Goal: Information Seeking & Learning: Stay updated

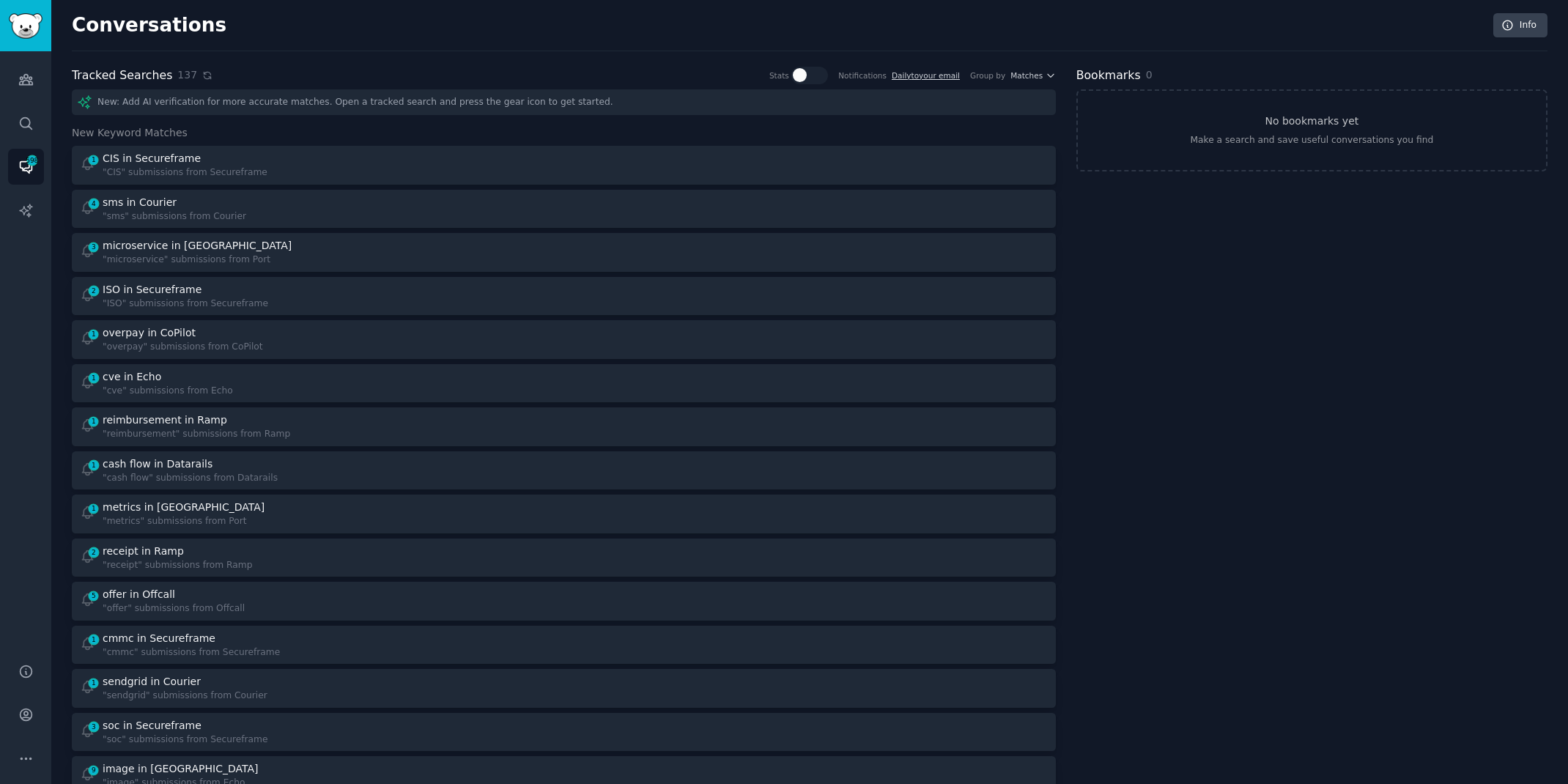
click at [202, 75] on icon at bounding box center [207, 75] width 10 height 10
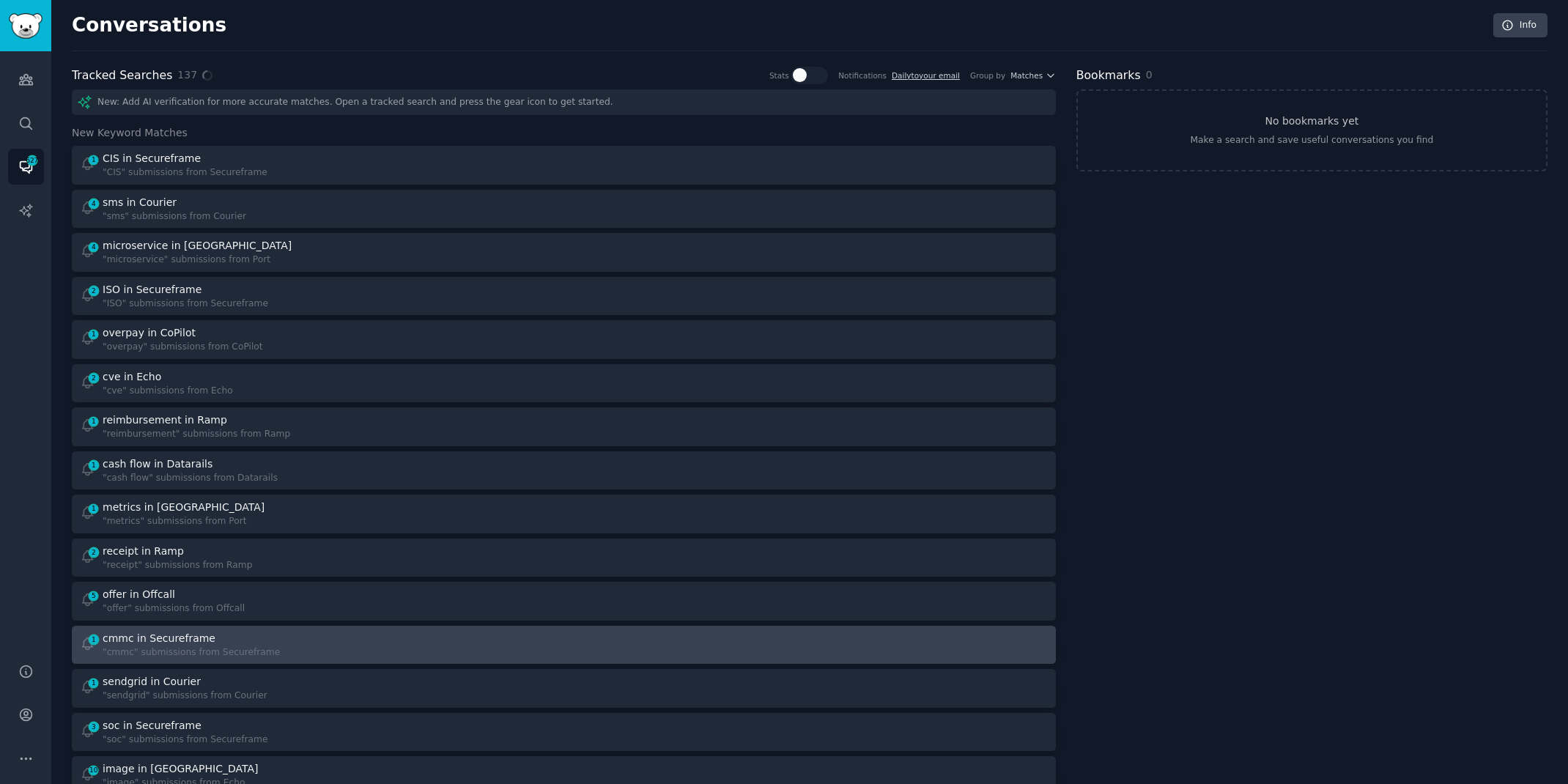
click at [265, 656] on div ""cmmc" submissions from Secureframe" at bounding box center [191, 652] width 177 height 13
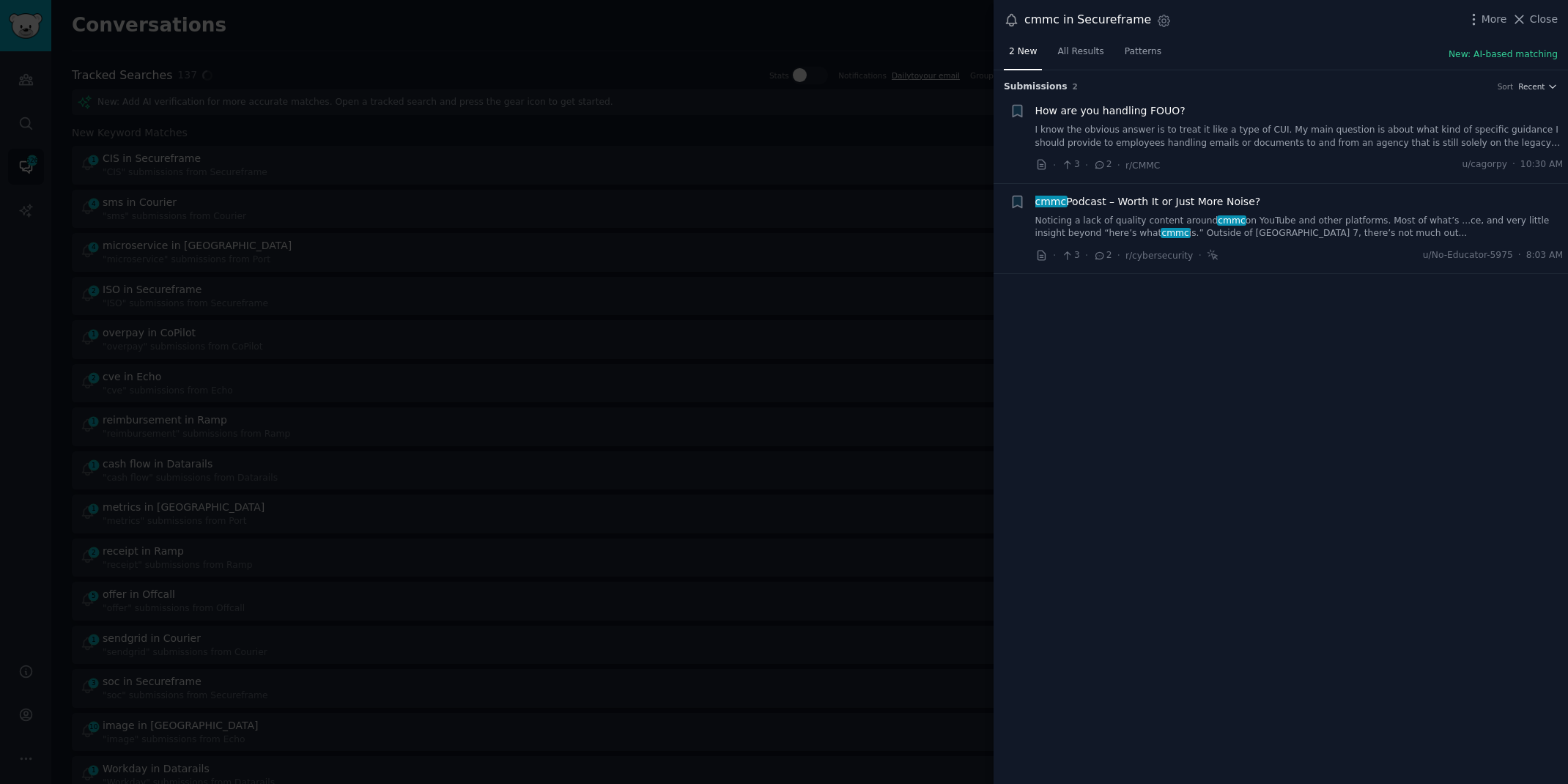
click at [54, 565] on div at bounding box center [784, 392] width 1568 height 784
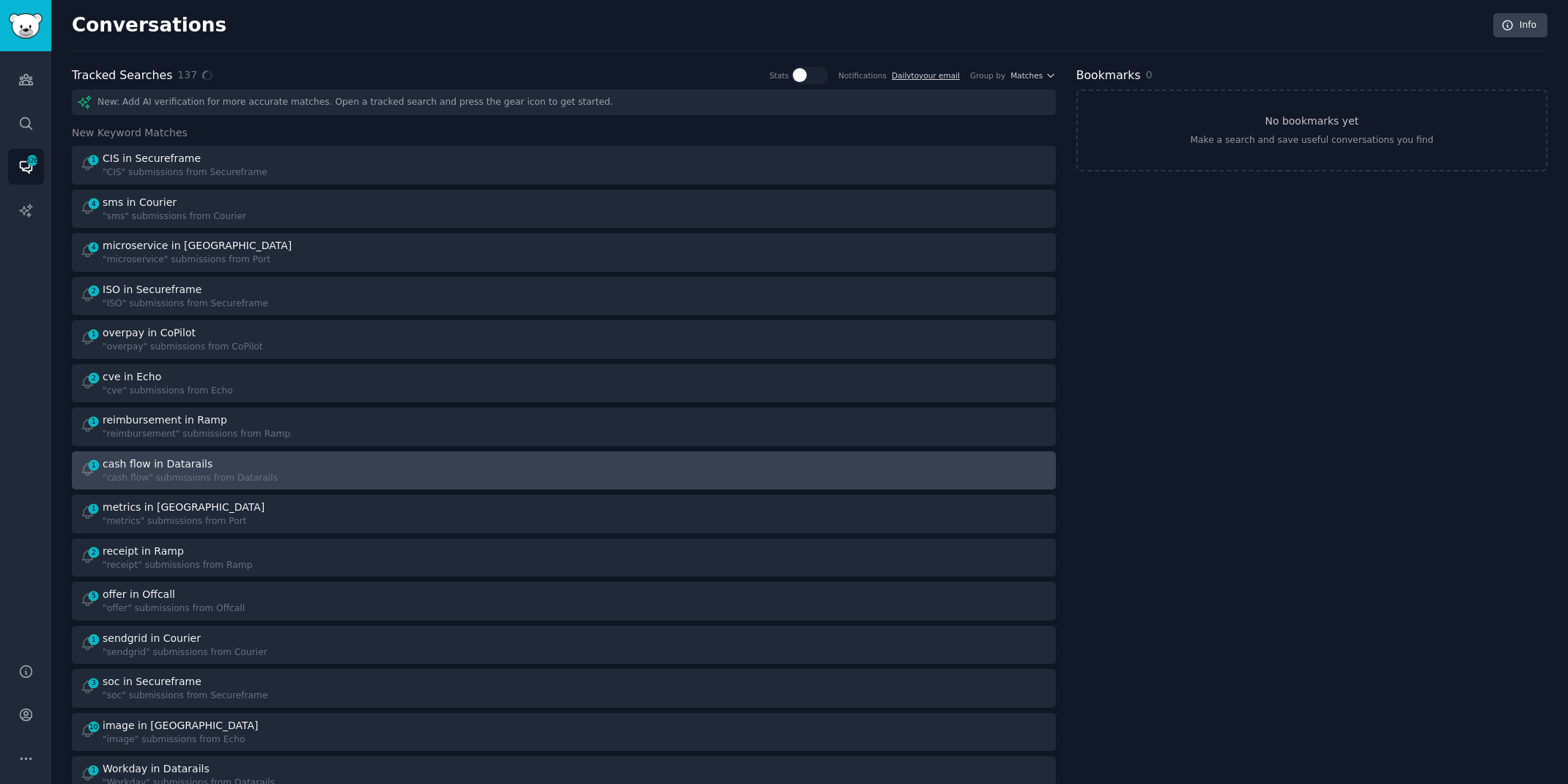
click at [188, 465] on div "cash flow in Datarails" at bounding box center [157, 465] width 110 height 16
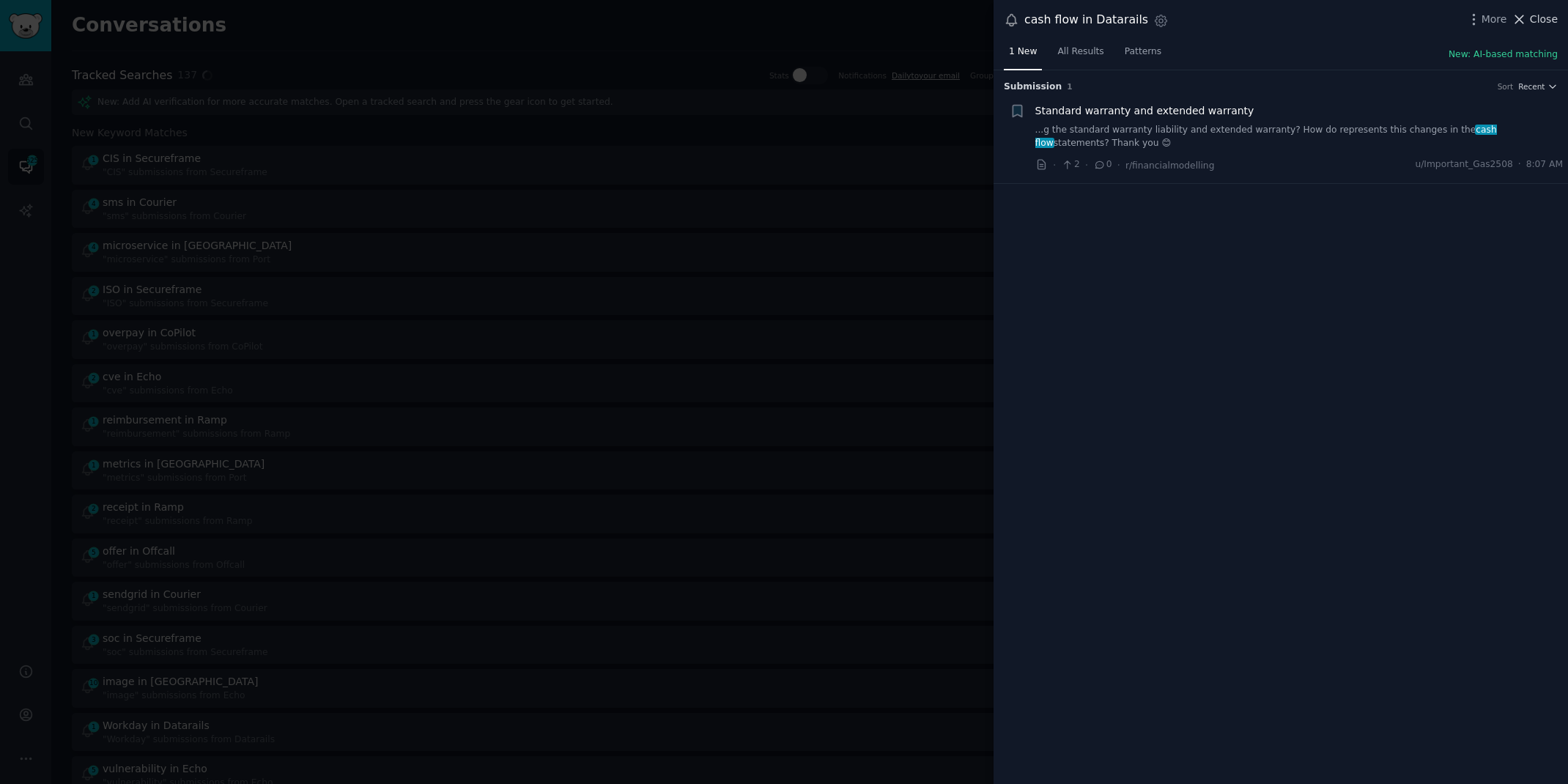
click at [1527, 18] on icon at bounding box center [1520, 20] width 16 height 16
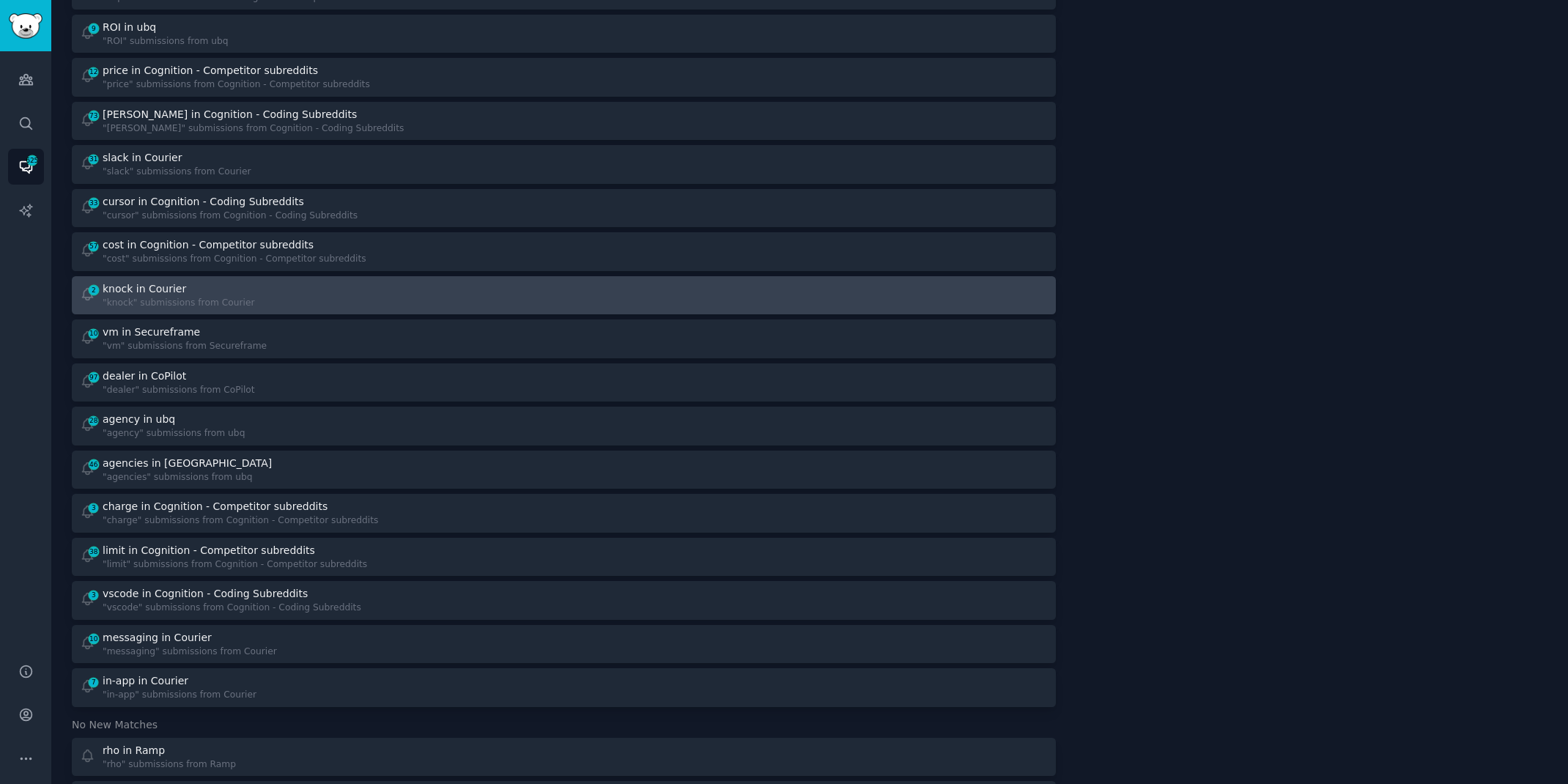
scroll to position [1197, 0]
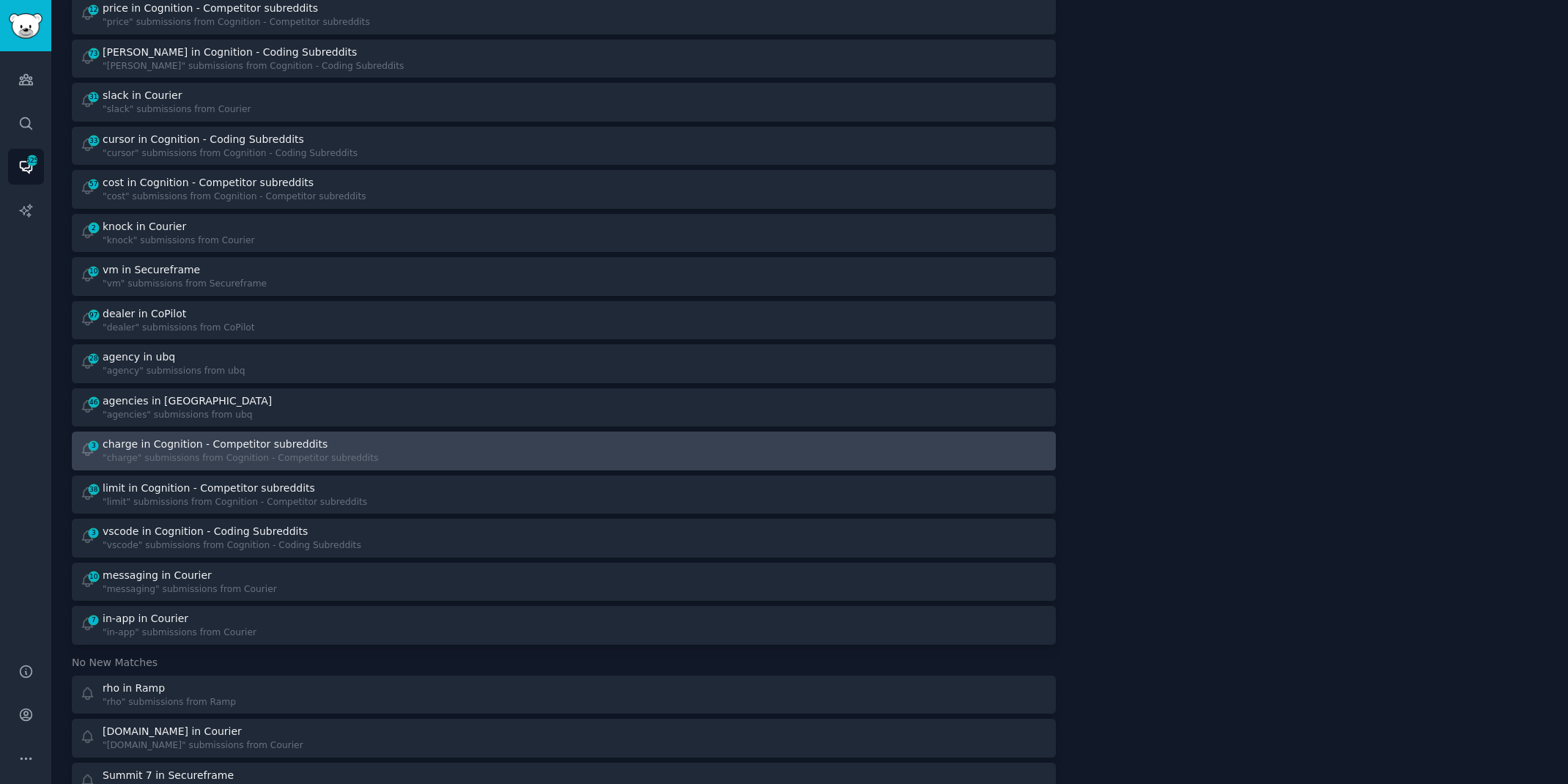
click at [279, 462] on div ""charge" submissions from Cognition - Competitor subreddits" at bounding box center [240, 458] width 275 height 13
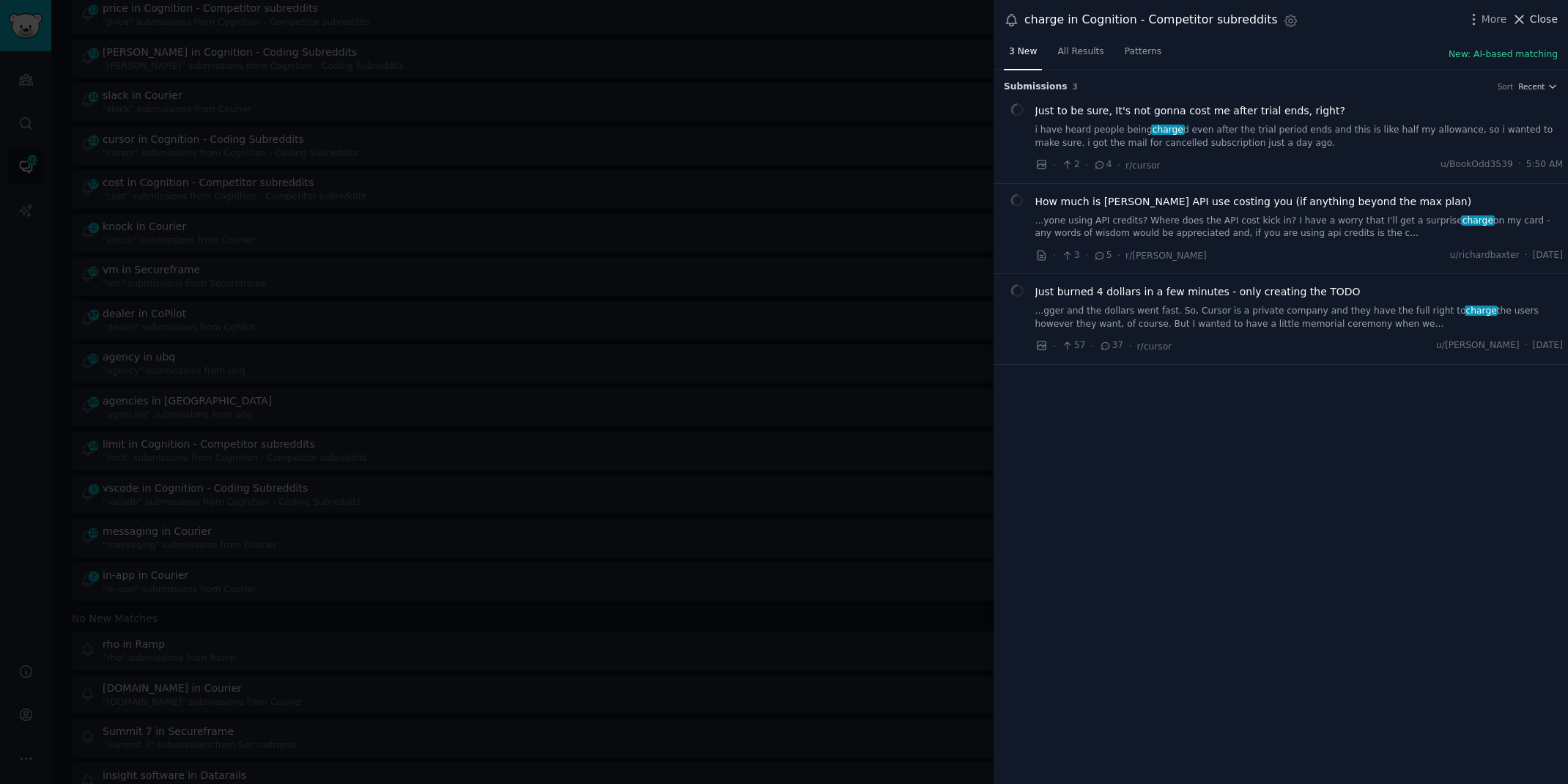
scroll to position [1241, 0]
click at [1243, 226] on link "...yone using API credits? Where does the API cost kick in? I have a worry that…" at bounding box center [1299, 228] width 528 height 26
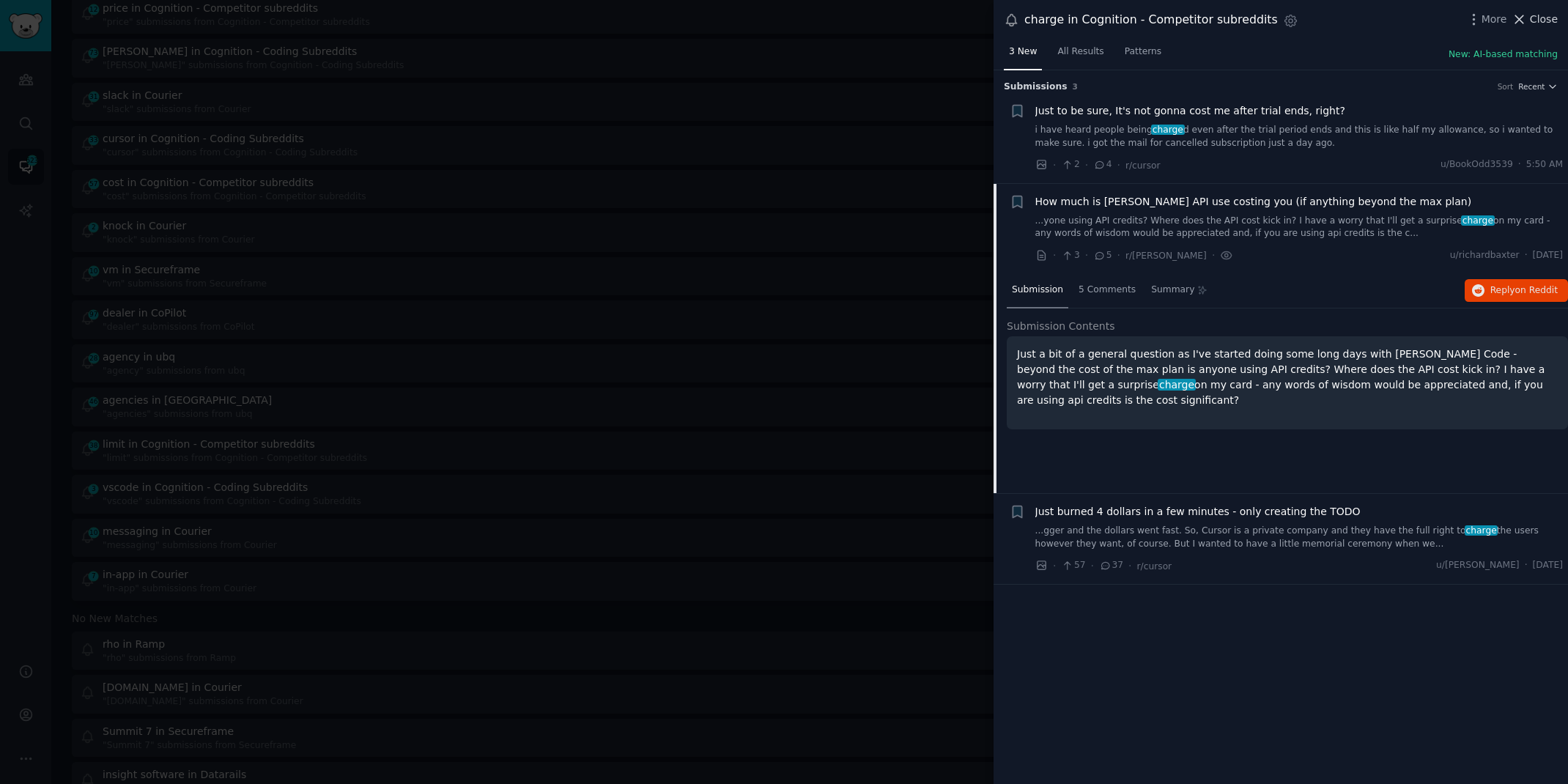
click at [1541, 19] on span "Close" at bounding box center [1544, 20] width 28 height 16
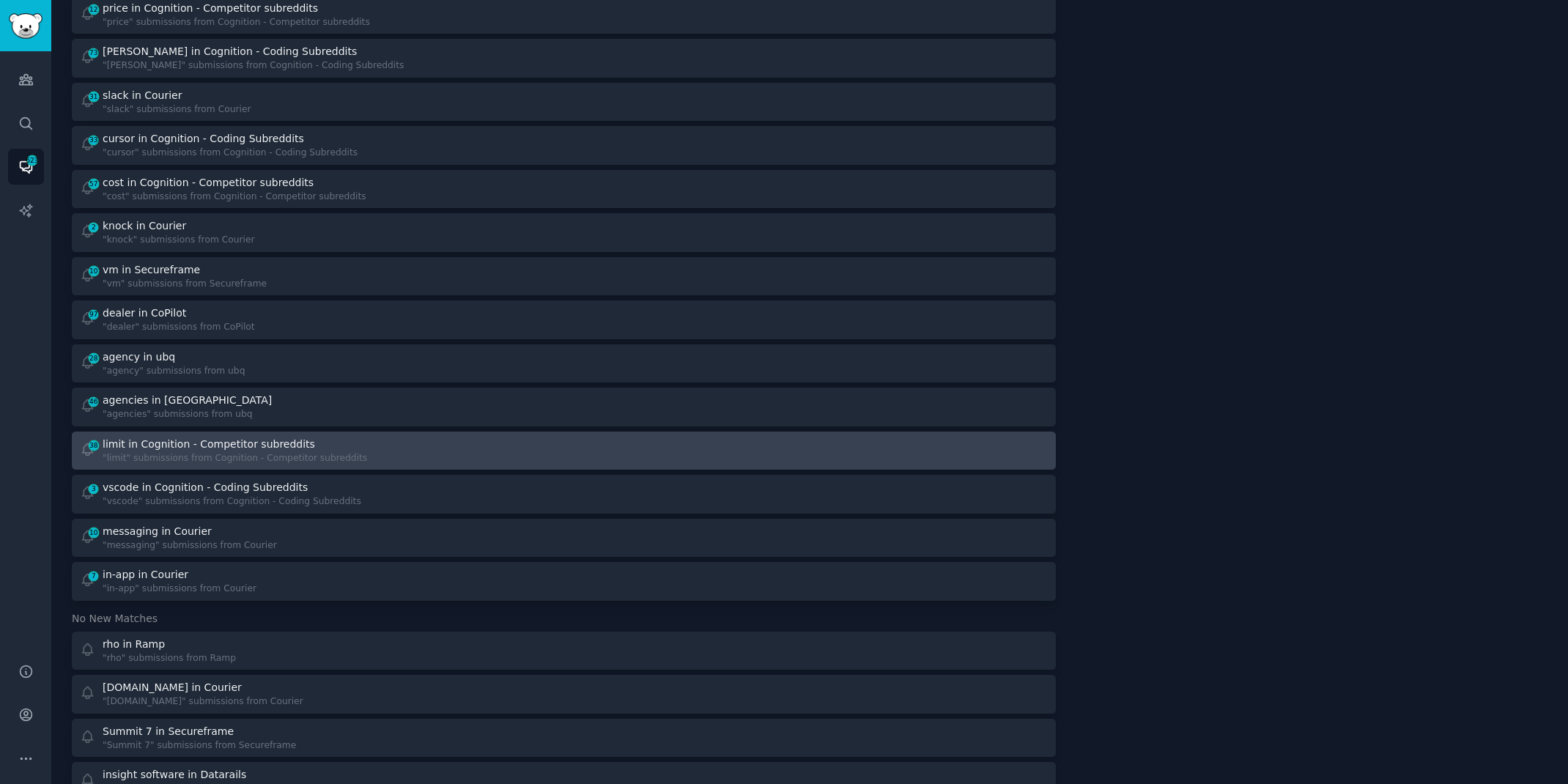
click at [391, 441] on div "38 limit in Cognition - Competitor subreddits "limit" submissions from Cognitio…" at bounding box center [316, 451] width 474 height 28
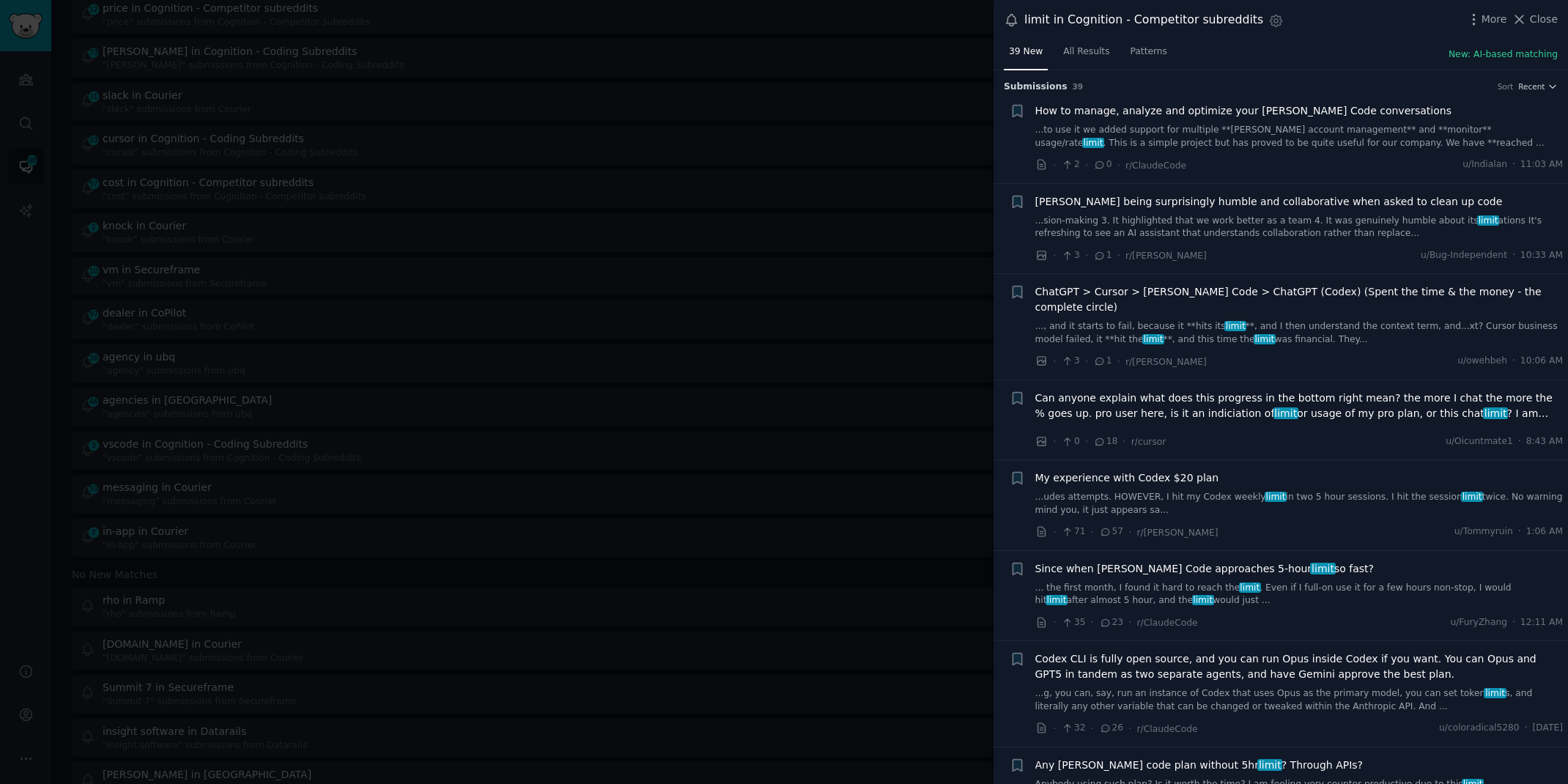
scroll to position [1284, 0]
click at [1530, 20] on button "Close" at bounding box center [1534, 20] width 46 height 16
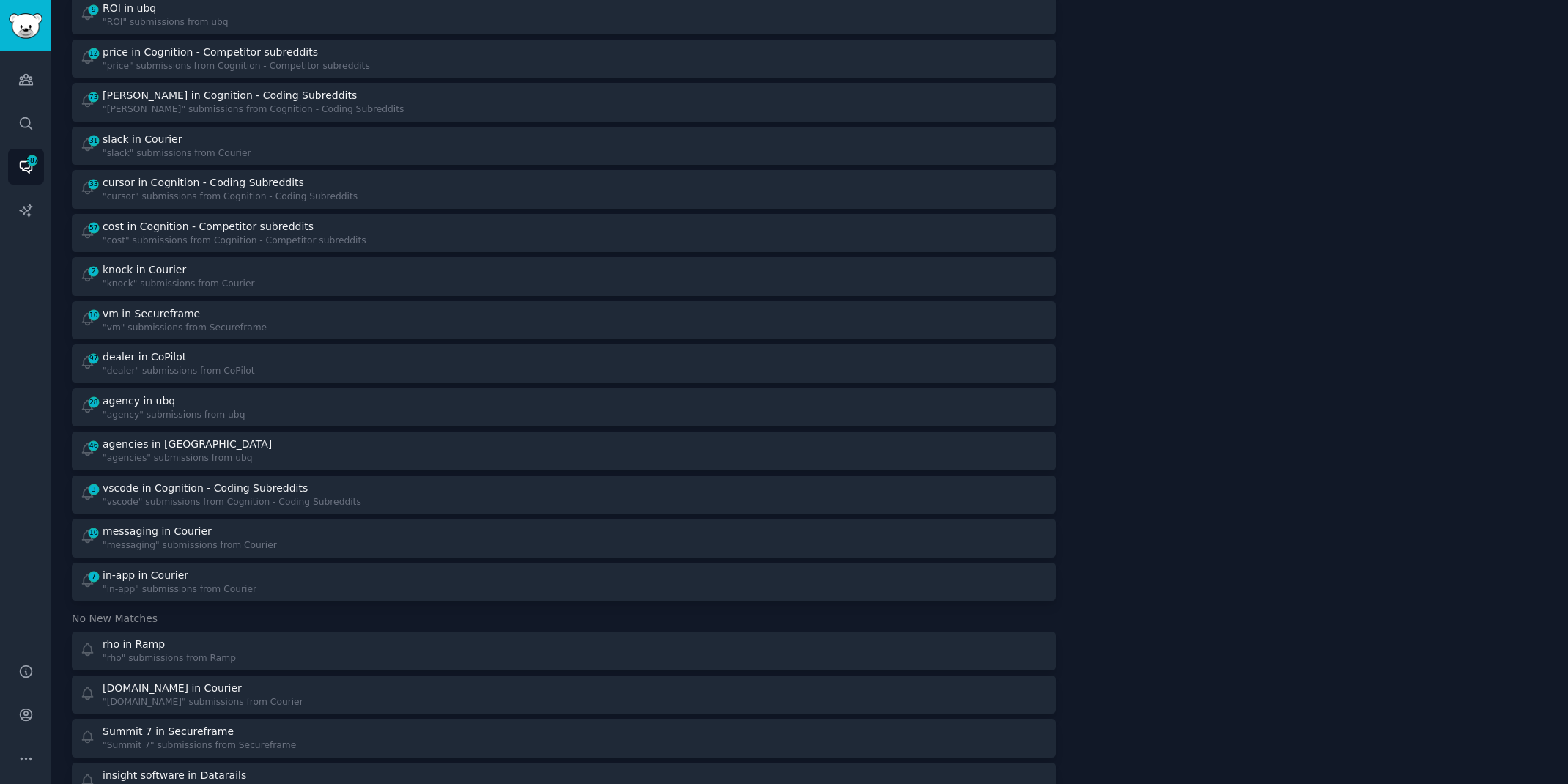
scroll to position [1327, 0]
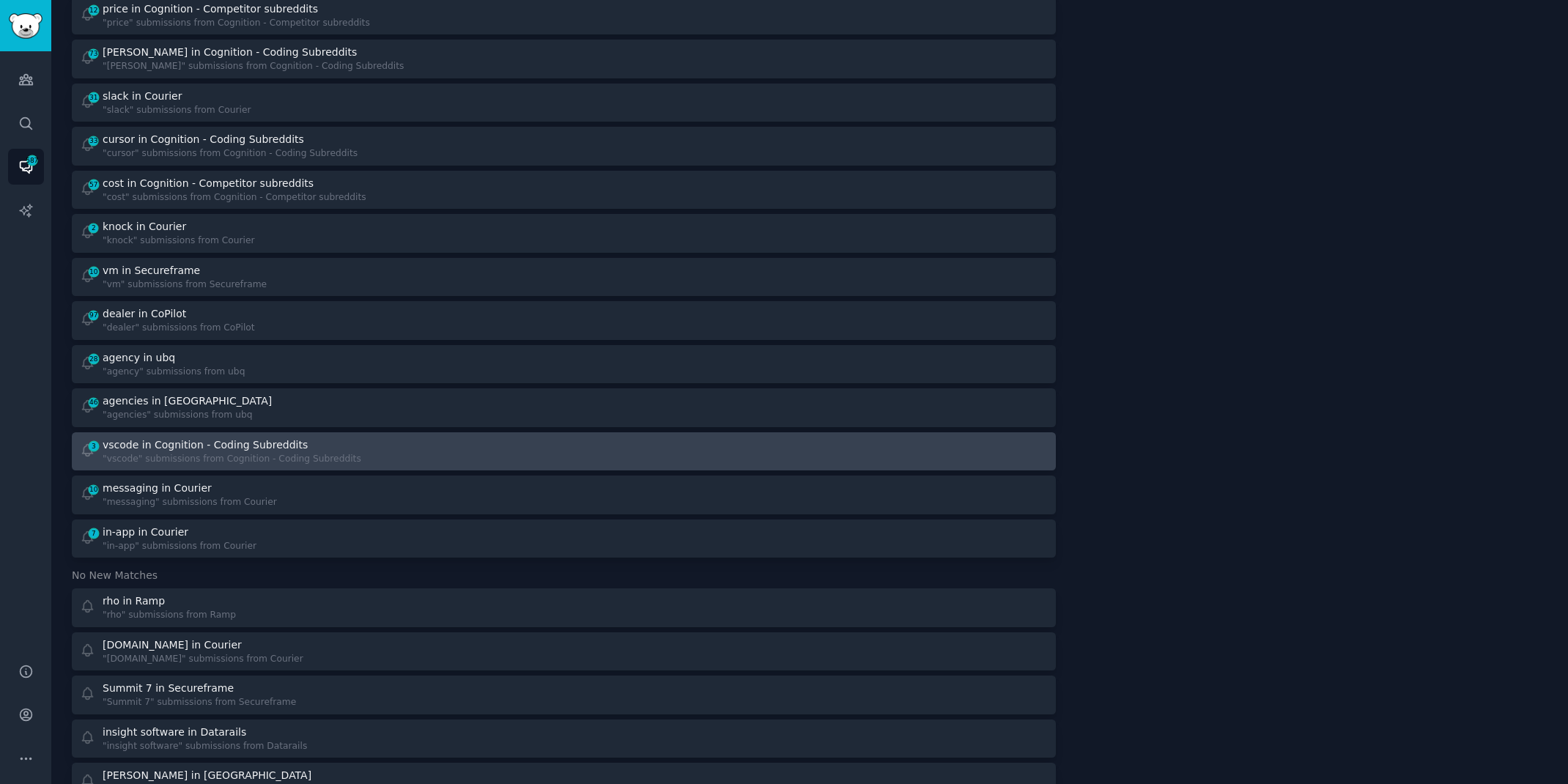
click at [471, 452] on div "3 vscode in Cognition - Coding Subreddits "vscode" submissions from Cognition -…" at bounding box center [316, 452] width 474 height 28
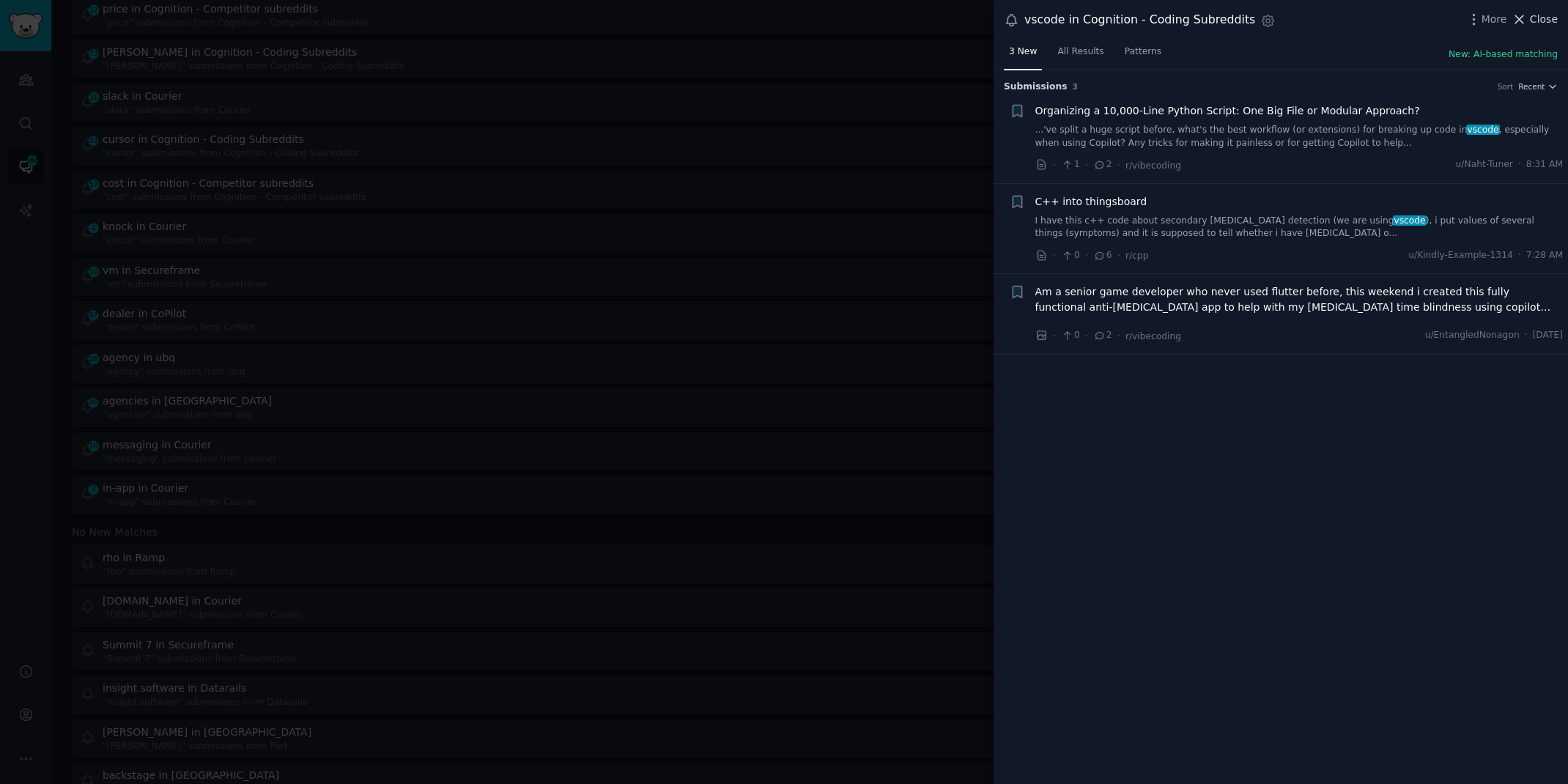
click at [1544, 19] on span "Close" at bounding box center [1544, 20] width 28 height 16
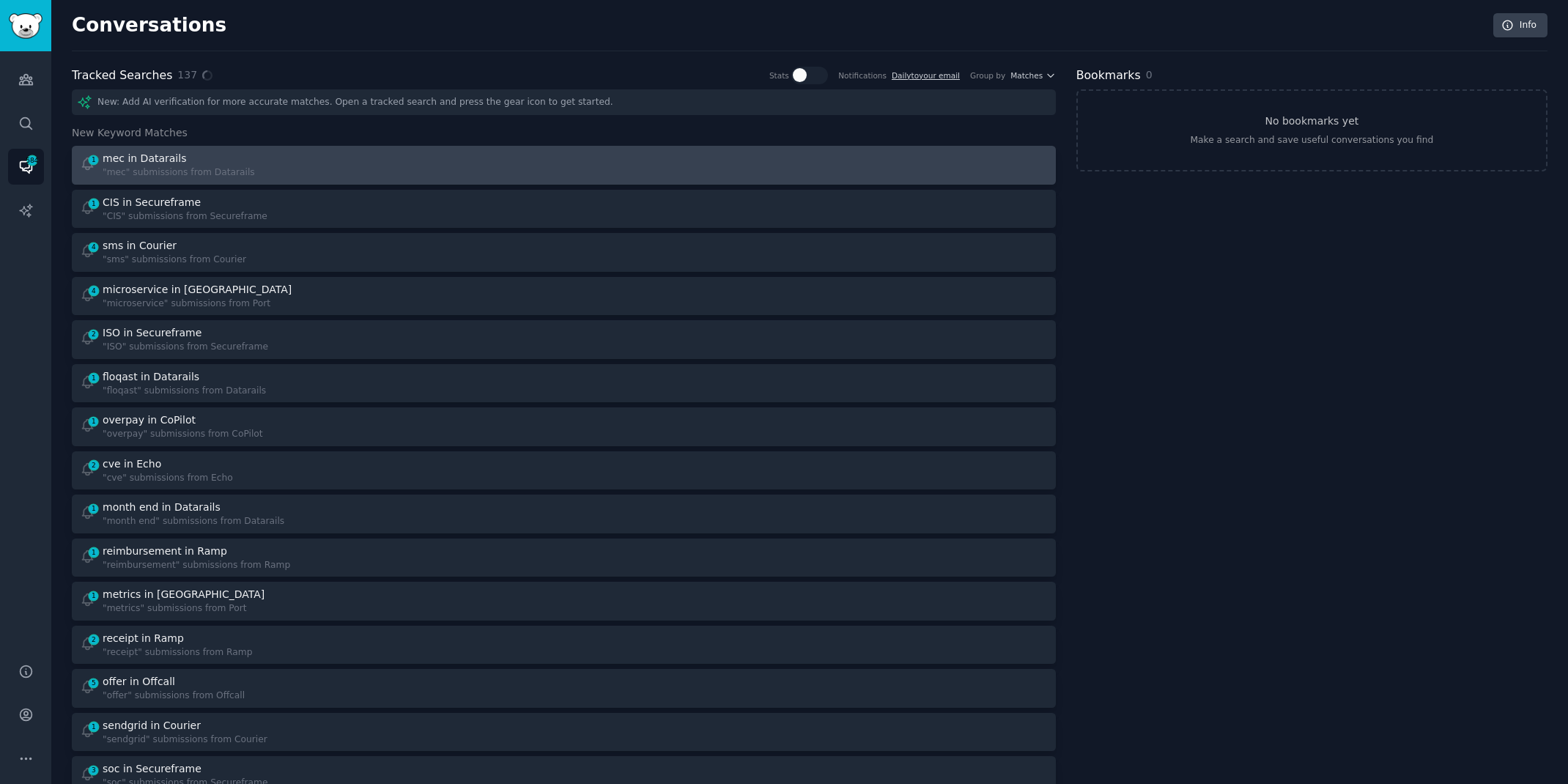
click at [297, 157] on div "1 mec in Datarails "mec" submissions from Datarails" at bounding box center [316, 165] width 474 height 28
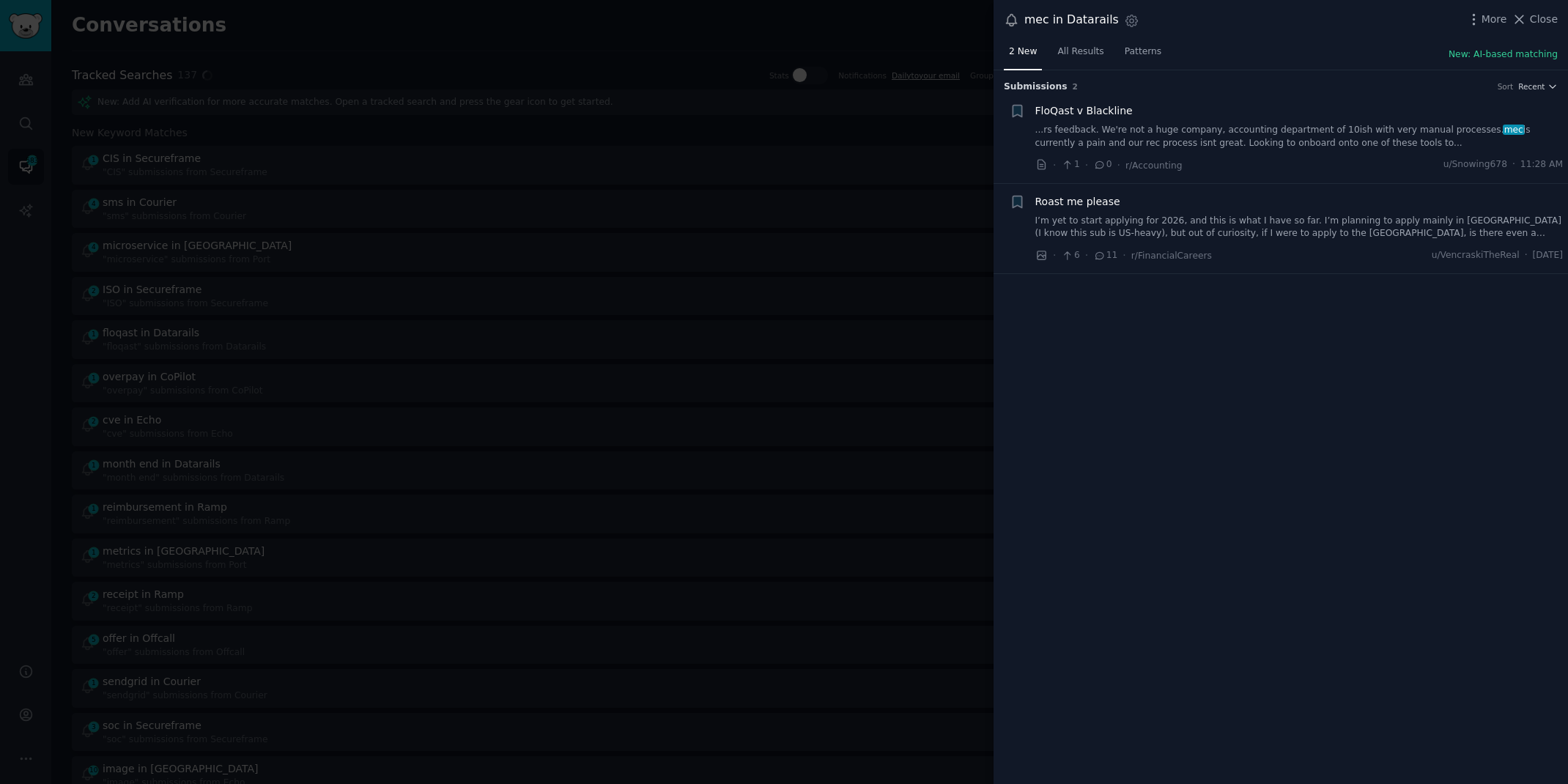
click at [1314, 140] on link "...rs feedback. We're not a huge company, accounting department of 10ish with v…" at bounding box center [1299, 136] width 528 height 26
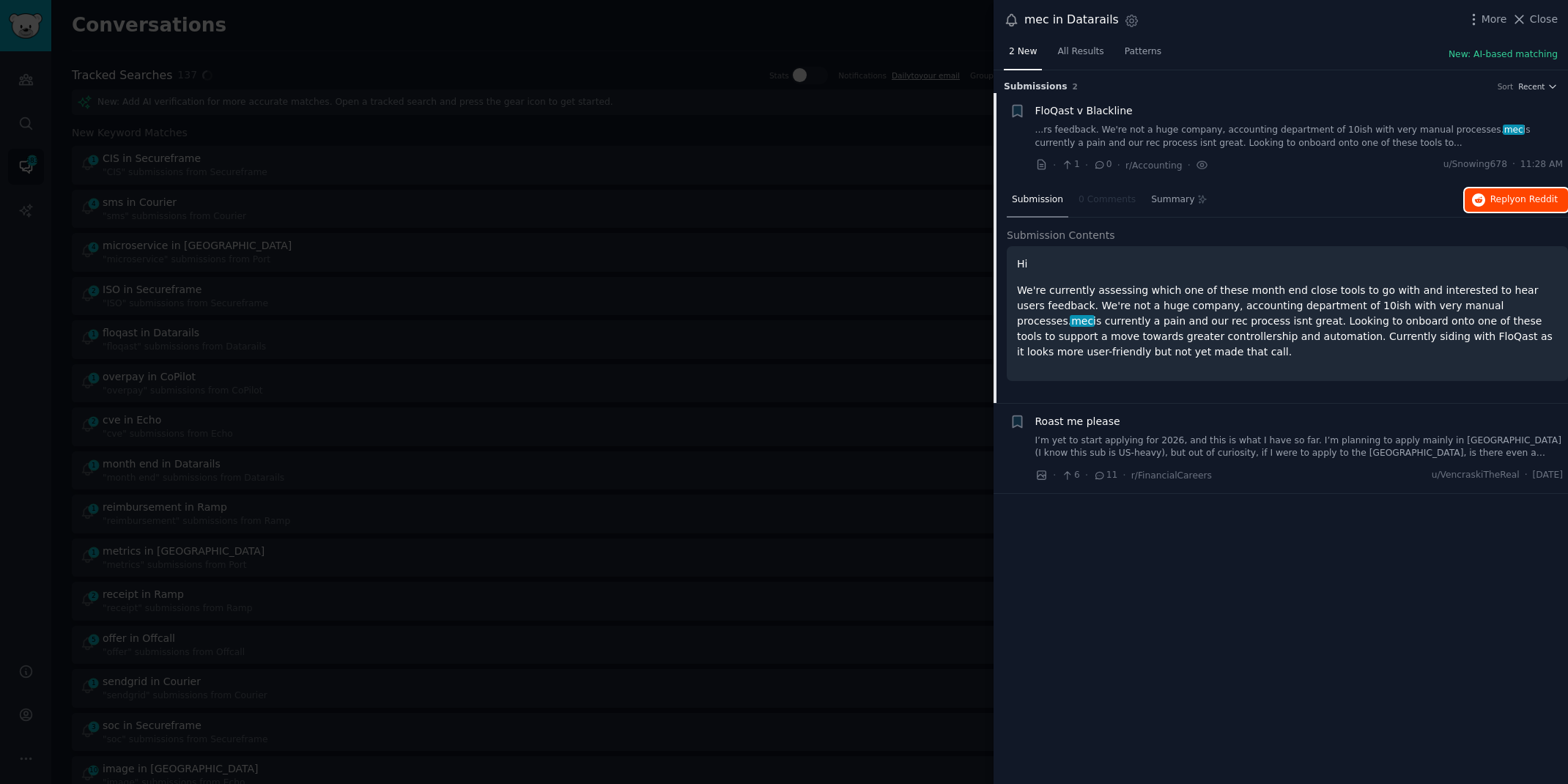
click at [1503, 198] on span "Reply on Reddit" at bounding box center [1524, 199] width 67 height 13
